Goal: Task Accomplishment & Management: Complete application form

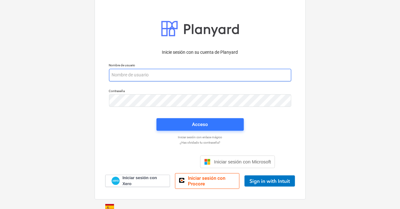
click at [125, 75] on input "email" at bounding box center [200, 75] width 182 height 13
paste input "[EMAIL_ADDRESS][DOMAIN_NAME]"
type input "[EMAIL_ADDRESS][DOMAIN_NAME]"
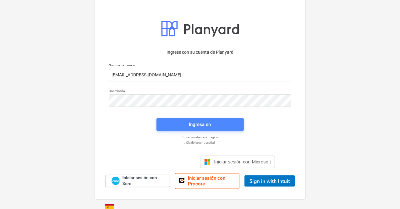
click at [182, 125] on span "Ingresa en" at bounding box center [200, 124] width 72 height 8
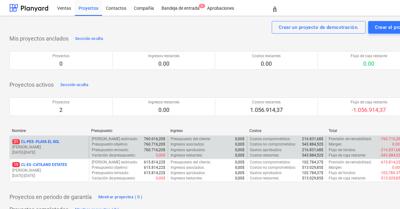
click at [54, 147] on p "[PERSON_NAME]" at bounding box center [49, 147] width 74 height 5
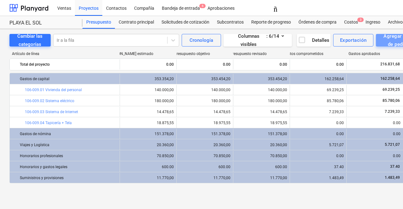
drag, startPoint x: 387, startPoint y: 41, endPoint x: 296, endPoint y: 48, distance: 91.2
click at [267, 85] on div "Cambiar las categorías Ir a la fila Cronología Columnas visibles : 6/14 Detalle…" at bounding box center [215, 112] width 430 height 167
click at [353, 22] on font "Costos" at bounding box center [351, 21] width 14 height 5
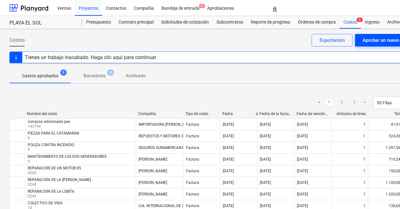
click at [383, 38] on font "Aprobar un nuevo costo" at bounding box center [388, 40] width 50 height 6
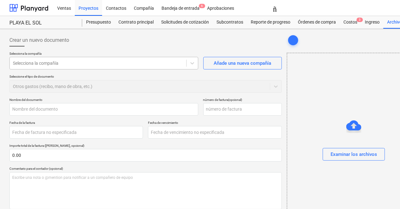
click at [116, 65] on div at bounding box center [98, 63] width 170 height 6
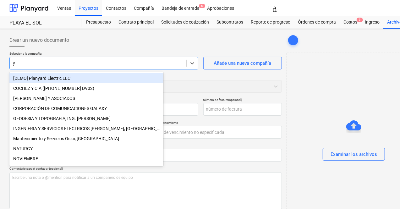
type input "yg"
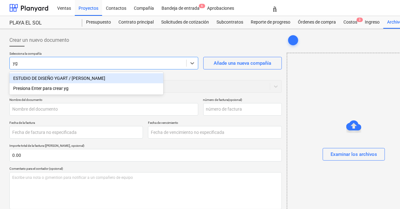
click at [52, 80] on font "ESTUDIO DE DISEÑO YGART / [PERSON_NAME]" at bounding box center [59, 78] width 92 height 5
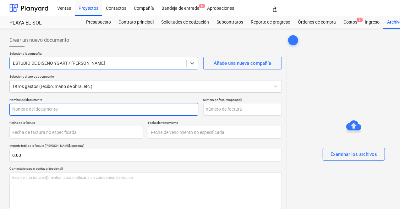
click at [34, 109] on input "text" at bounding box center [103, 109] width 189 height 13
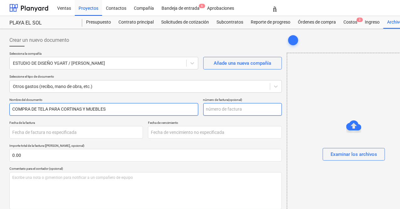
type input "COMPRA DE TELA PARA CORTINAS Y MUEBLES"
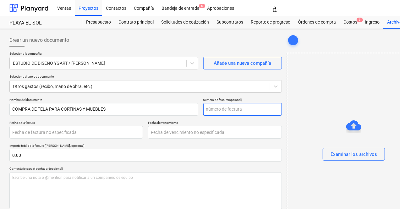
click at [203, 107] on input "text" at bounding box center [242, 109] width 79 height 13
type input "00175"
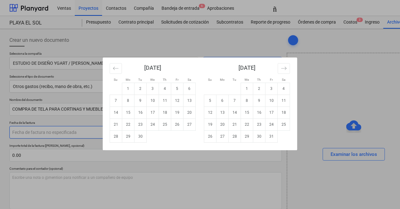
click at [73, 131] on body "Ventas Proyectos Contactos Compañía Bandeja de entrada 6 Aprobaciones tamaño_de…" at bounding box center [200, 104] width 400 height 209
click at [175, 112] on td "19" at bounding box center [177, 113] width 12 height 12
type input "[DATE]"
click at [174, 135] on body "Ventas Proyectos Contactos Compañía Bandeja de entrada 6 Aprobaciones tamaño_de…" at bounding box center [200, 104] width 400 height 209
click at [179, 114] on font "19" at bounding box center [177, 113] width 4 height 4
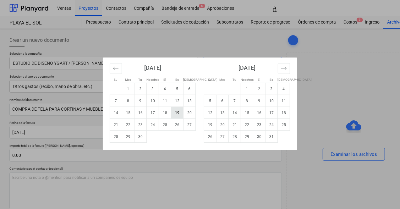
type input "[DATE]"
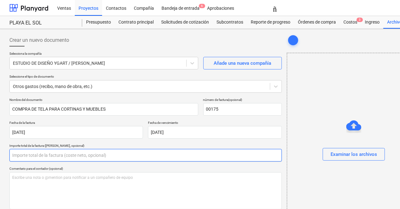
click at [70, 153] on input "text" at bounding box center [145, 155] width 273 height 13
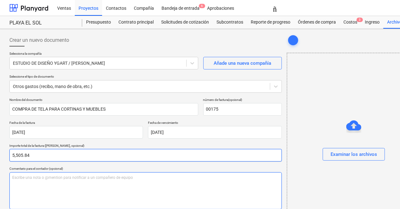
type input "5,505.84"
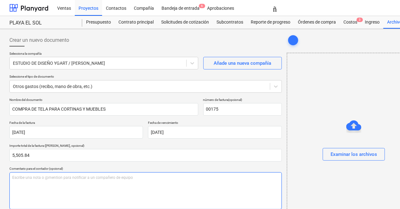
click at [59, 180] on div "Escribe una nota o @mention para notificar a un compañero de equipo ﻿" at bounding box center [145, 190] width 273 height 37
click at [62, 189] on div "Escribe una nota o @mention para notificar a un compañero de equipo ﻿" at bounding box center [145, 190] width 273 height 37
click at [145, 178] on p "Escribe una nota o @mention para notificar a un compañero de equipo ﻿" at bounding box center [145, 177] width 267 height 5
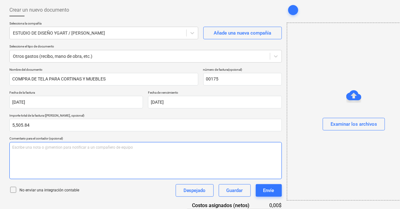
scroll to position [74, 0]
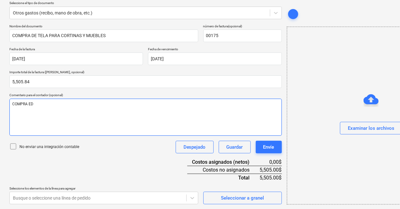
click at [31, 103] on font "COMPRA ED" at bounding box center [22, 104] width 21 height 4
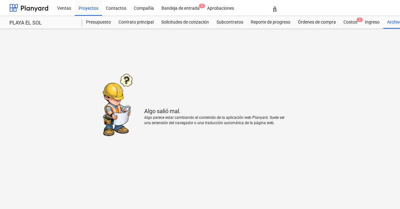
scroll to position [0, 0]
click at [172, 118] on font "Algo parece estar cambiando el contenido de la aplicación web Planyard. Suele s…" at bounding box center [215, 120] width 141 height 10
click at [345, 19] on font "Costos" at bounding box center [351, 21] width 14 height 5
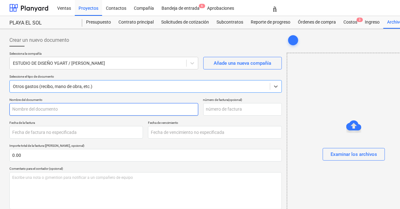
click at [44, 112] on input "text" at bounding box center [103, 109] width 189 height 13
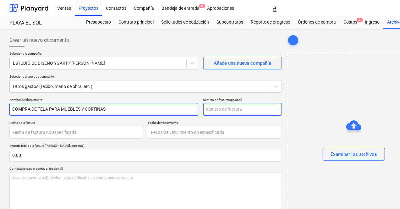
type input "COMPRA DE TELA PARA MUEBLES Y CORTINAS"
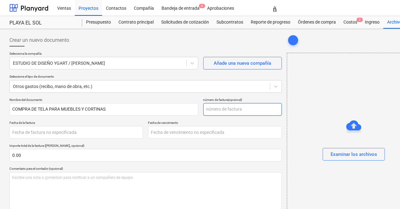
click at [203, 114] on input "text" at bounding box center [242, 109] width 79 height 13
type input "00175"
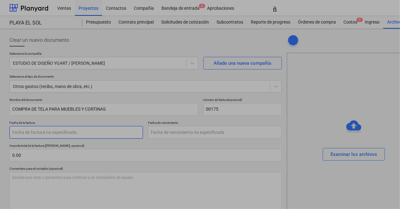
click at [44, 134] on body "Ventas Proyectos Contactos Compañía Bandeja de entrada 6 Aprobaciones tamaño_de…" at bounding box center [200, 104] width 400 height 209
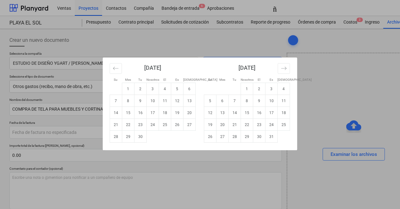
click at [179, 114] on td "19" at bounding box center [177, 113] width 12 height 12
type input "[DATE]"
click at [172, 129] on body "Ventas Proyectos Contactos Compañía Bandeja de entrada 6 Aprobaciones tamaño_de…" at bounding box center [200, 104] width 400 height 209
drag, startPoint x: 176, startPoint y: 112, endPoint x: 149, endPoint y: 133, distance: 34.3
click at [176, 112] on font "19" at bounding box center [177, 113] width 4 height 4
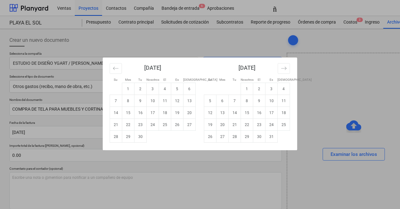
type input "[DATE]"
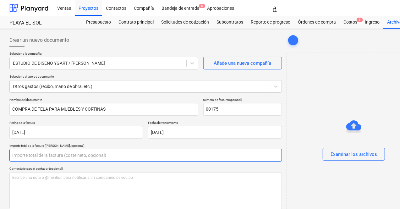
click at [34, 149] on input "text" at bounding box center [145, 155] width 273 height 13
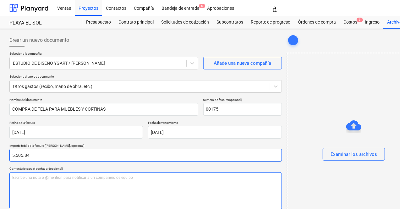
type input "5,505.84"
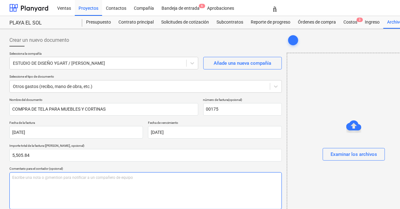
click at [42, 179] on p "Escribe una nota o @mention para notificar a un compañero de equipo ﻿" at bounding box center [145, 177] width 267 height 5
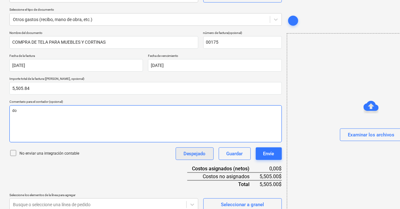
scroll to position [74, 0]
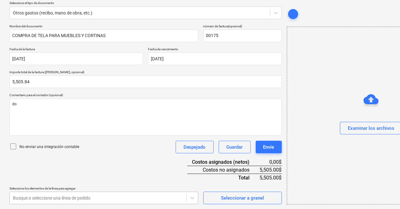
click at [68, 136] on body "Ventas Proyectos Contactos Compañía Bandeja de entrada 6 Aprobaciones tamaño_de…" at bounding box center [200, 30] width 400 height 209
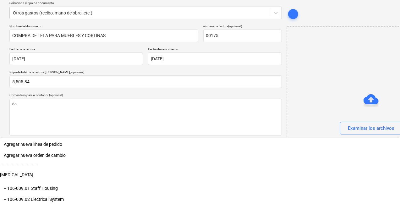
scroll to position [167, 0]
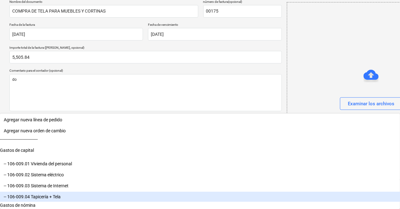
click at [47, 199] on font "-- 106-009.04 Tapicería + Tela" at bounding box center [32, 196] width 57 height 5
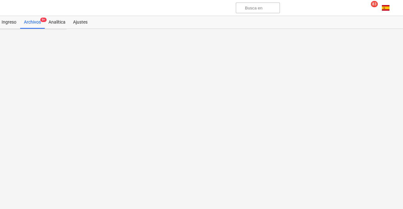
scroll to position [0, 365]
click at [371, 3] on font "83" at bounding box center [372, 4] width 4 height 4
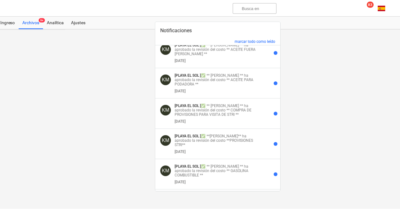
scroll to position [94, 0]
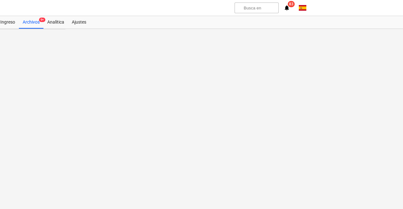
click at [77, 20] on font "Ajustes" at bounding box center [79, 21] width 14 height 5
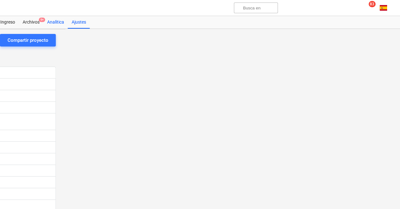
click at [56, 22] on font "Analítica" at bounding box center [55, 21] width 17 height 5
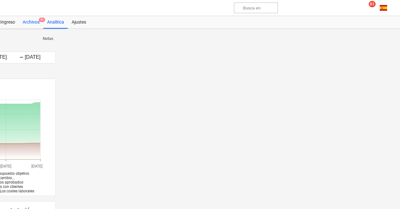
click at [26, 21] on font "Archivos" at bounding box center [31, 21] width 17 height 5
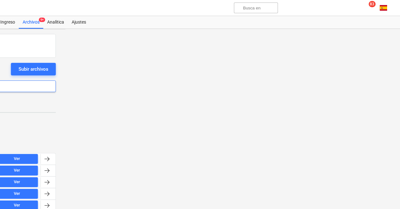
click at [374, 4] on span "83" at bounding box center [372, 4] width 7 height 6
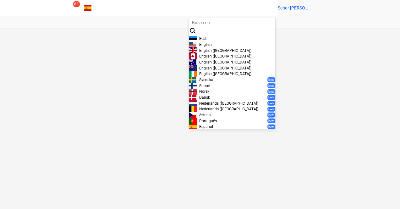
scroll to position [85, 0]
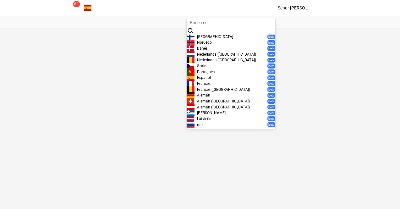
drag, startPoint x: 375, startPoint y: 93, endPoint x: 402, endPoint y: 28, distance: 70.7
click at [375, 92] on div at bounding box center [200, 104] width 400 height 209
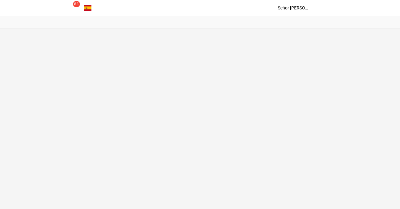
scroll to position [0, 365]
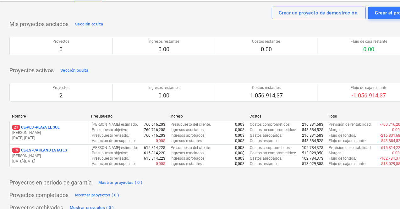
scroll to position [23, 0]
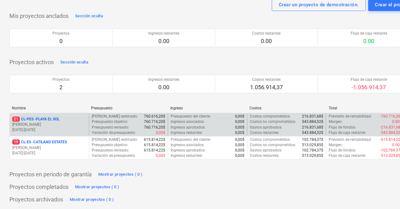
click at [51, 117] on font "PLAYA EL SOL" at bounding box center [48, 119] width 24 height 4
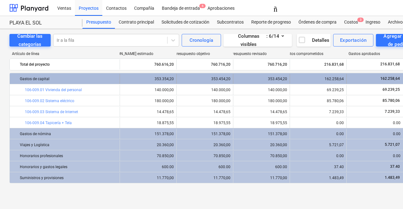
click at [23, 75] on div "Gastos de capital" at bounding box center [68, 79] width 97 height 10
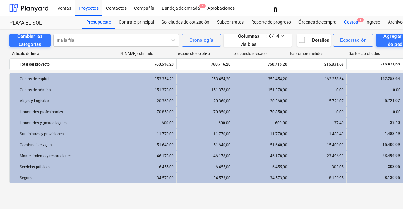
click at [355, 22] on font "Costos" at bounding box center [351, 21] width 14 height 5
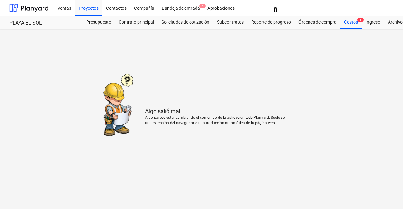
click at [297, 77] on div "Algo salió mal. Algo parece estar cambiando el contenido de la aplicación web P…" at bounding box center [201, 104] width 201 height 63
